Goal: Check status: Check status

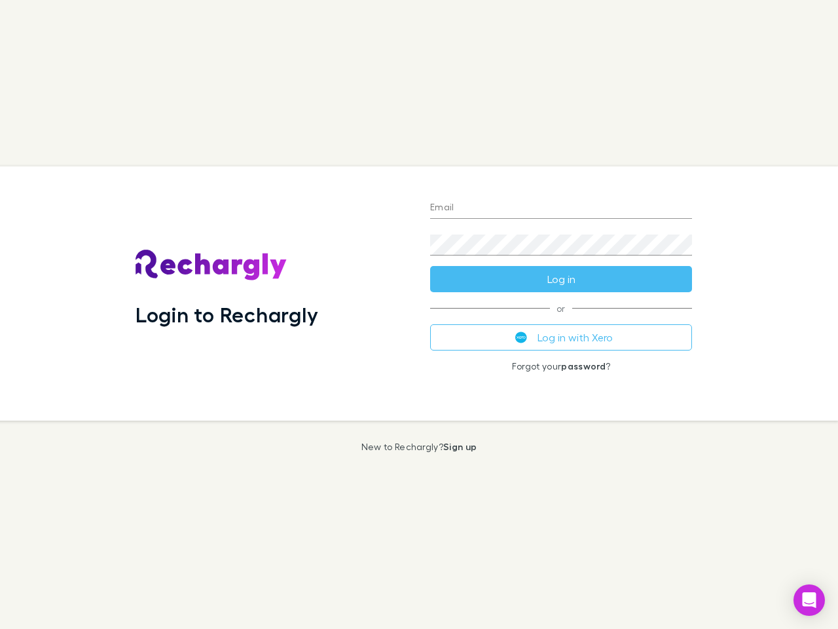
click at [419, 314] on div "Login to Rechargly" at bounding box center [272, 293] width 295 height 254
click at [561, 208] on input "Email" at bounding box center [561, 208] width 262 height 21
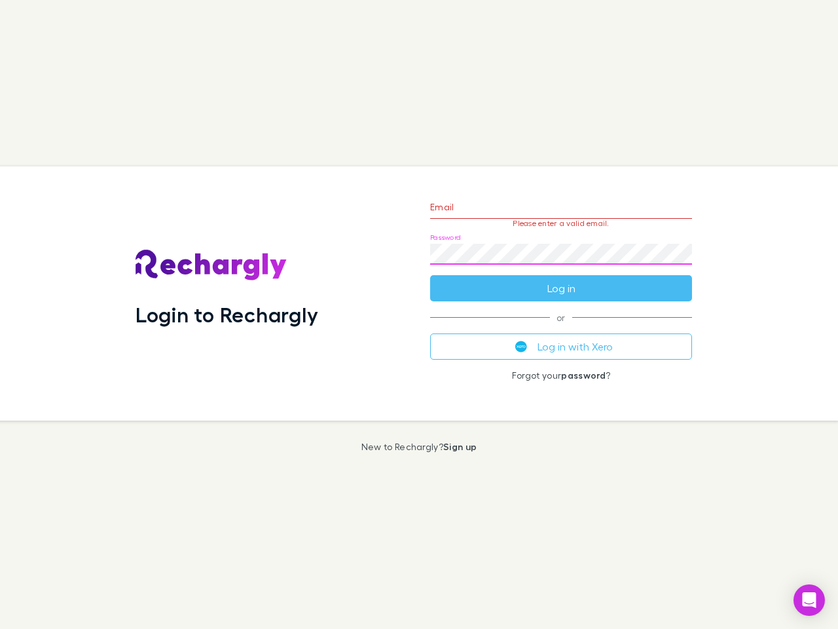
click at [561, 279] on form "Email Please enter a valid email. Password Log in" at bounding box center [561, 244] width 262 height 114
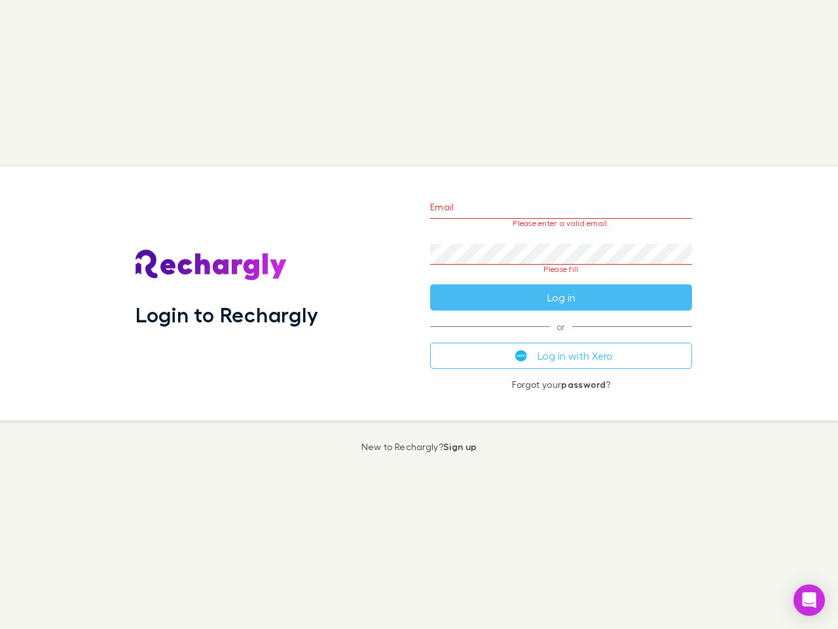
click at [561, 337] on div "Email Please enter a valid email. Password Please fill Log in or Log in with Xe…" at bounding box center [561, 293] width 283 height 254
click at [810, 600] on icon "Open Intercom Messenger" at bounding box center [810, 600] width 14 height 16
